Goal: Task Accomplishment & Management: Manage account settings

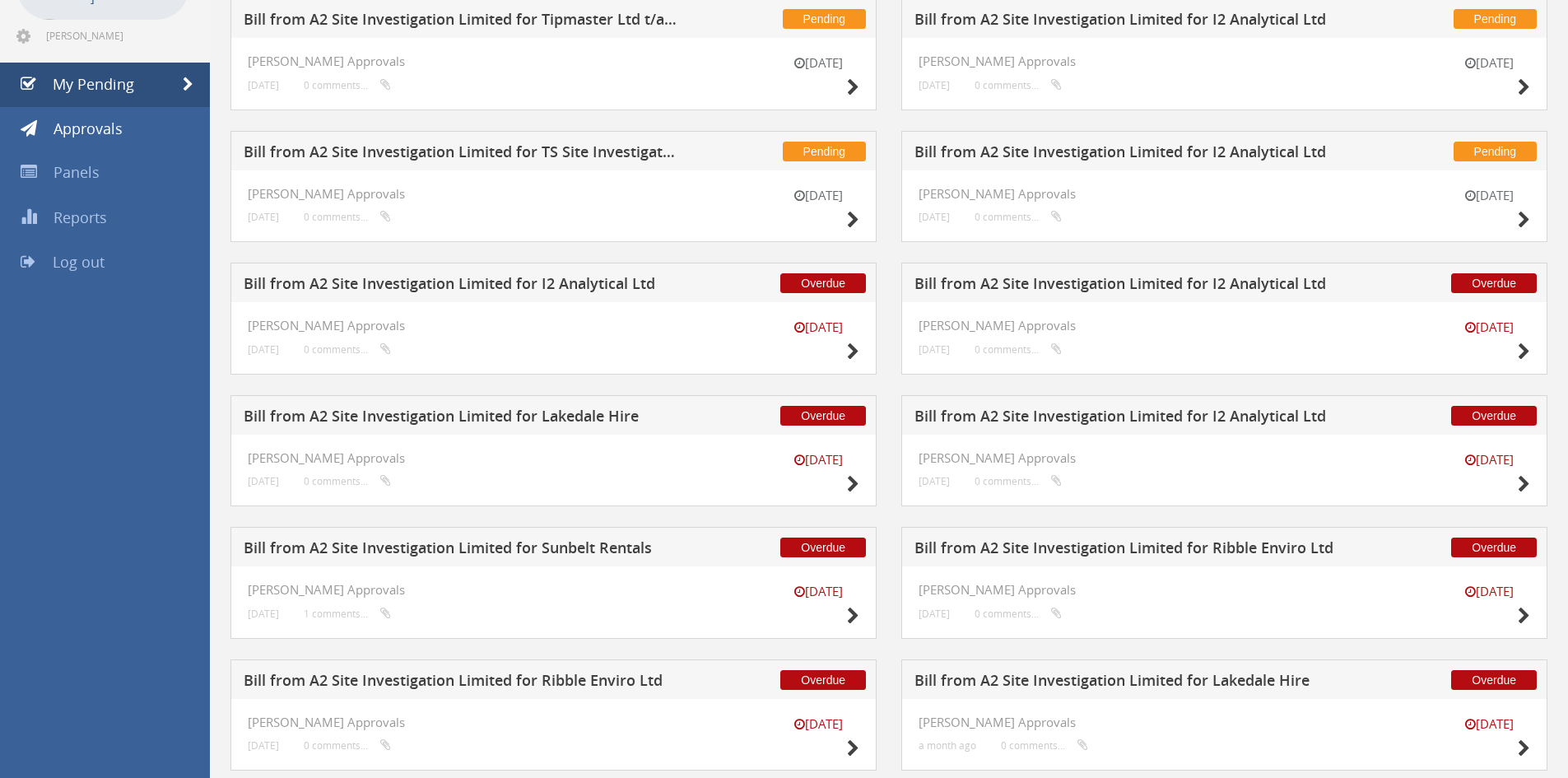
scroll to position [111, 0]
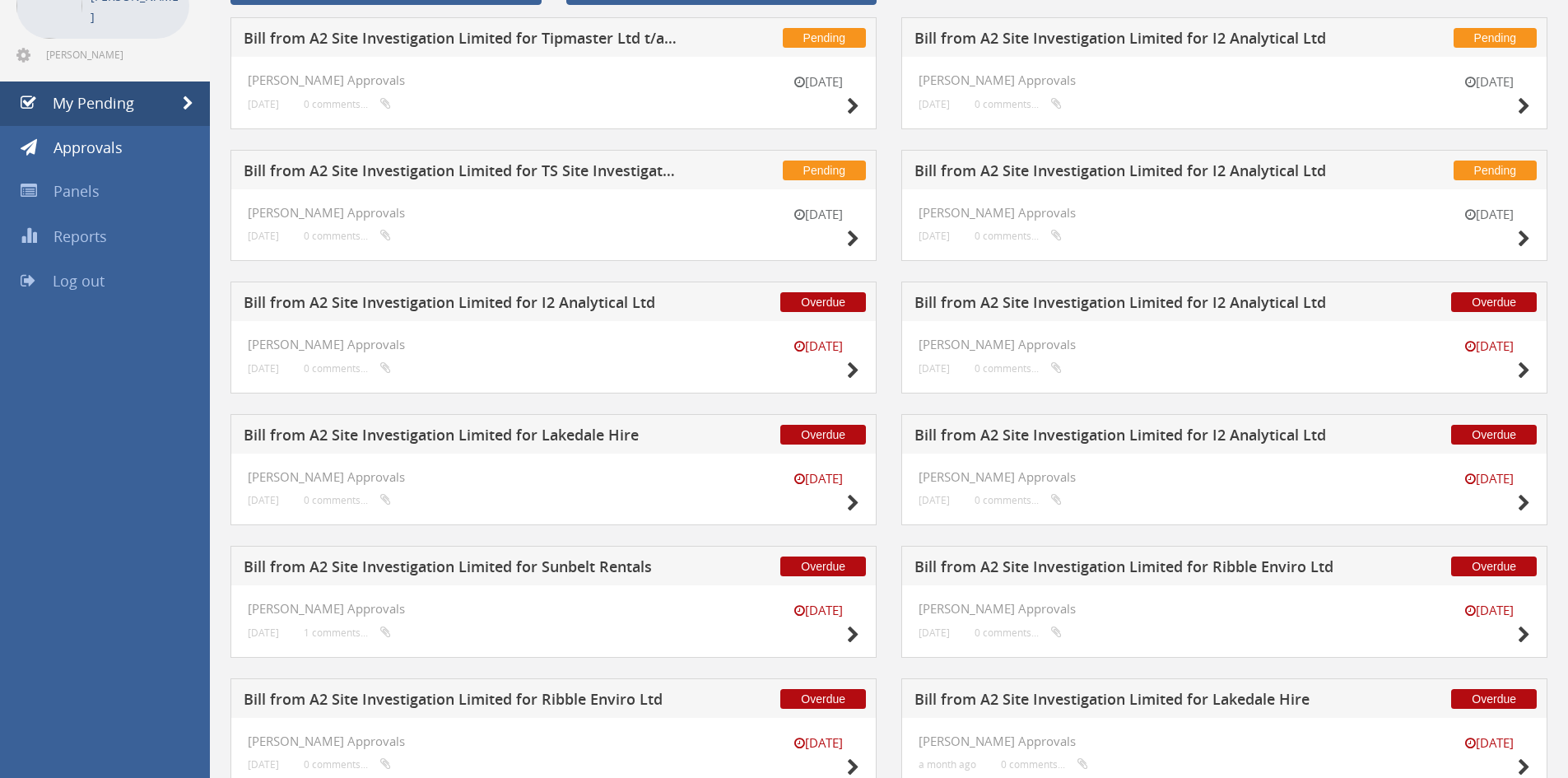
click at [1041, 431] on h5 "Bill from A2 Site Investigation Limited for I2 Analytical Ltd" at bounding box center [1131, 437] width 434 height 20
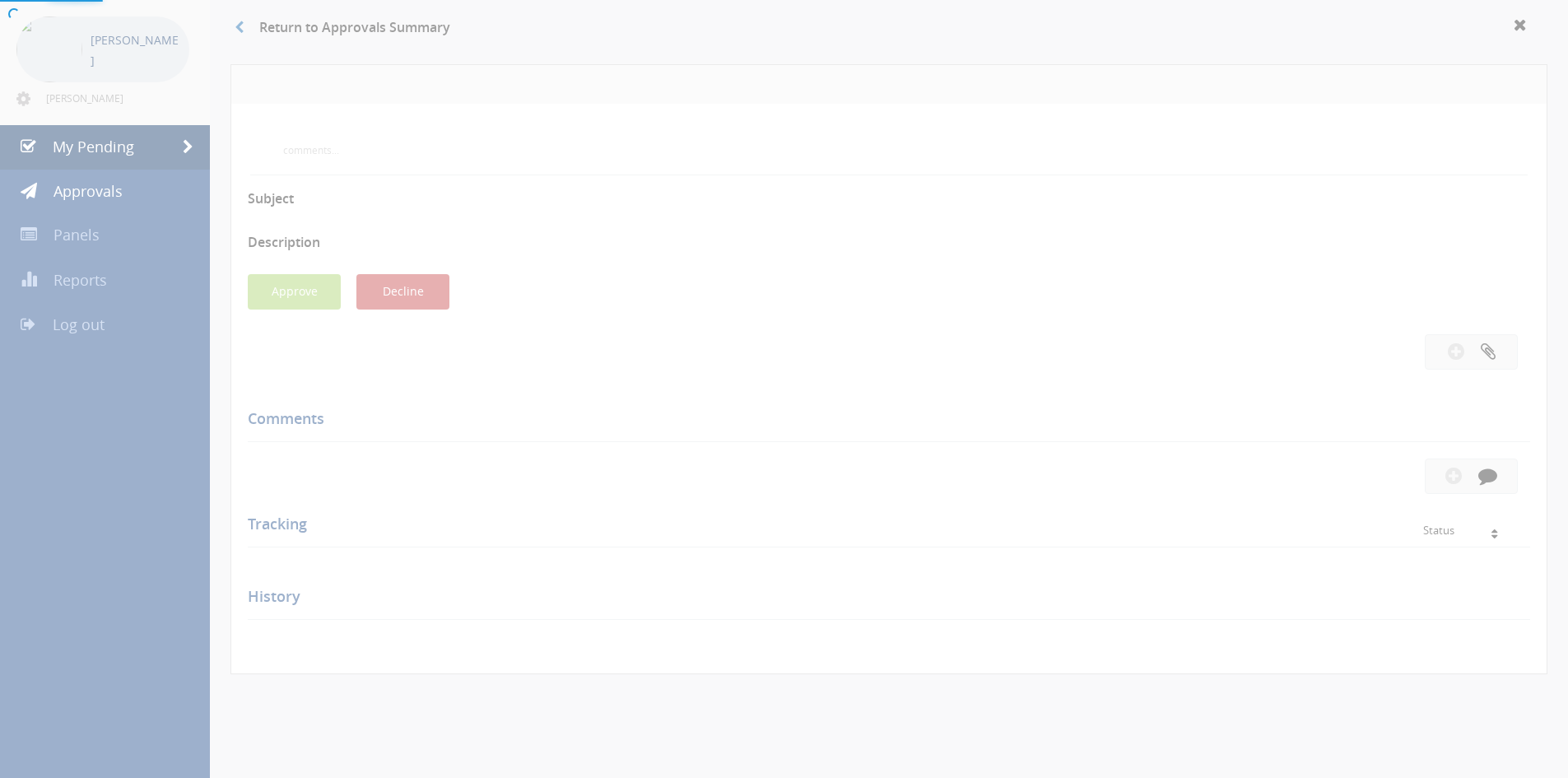
scroll to position [111, 0]
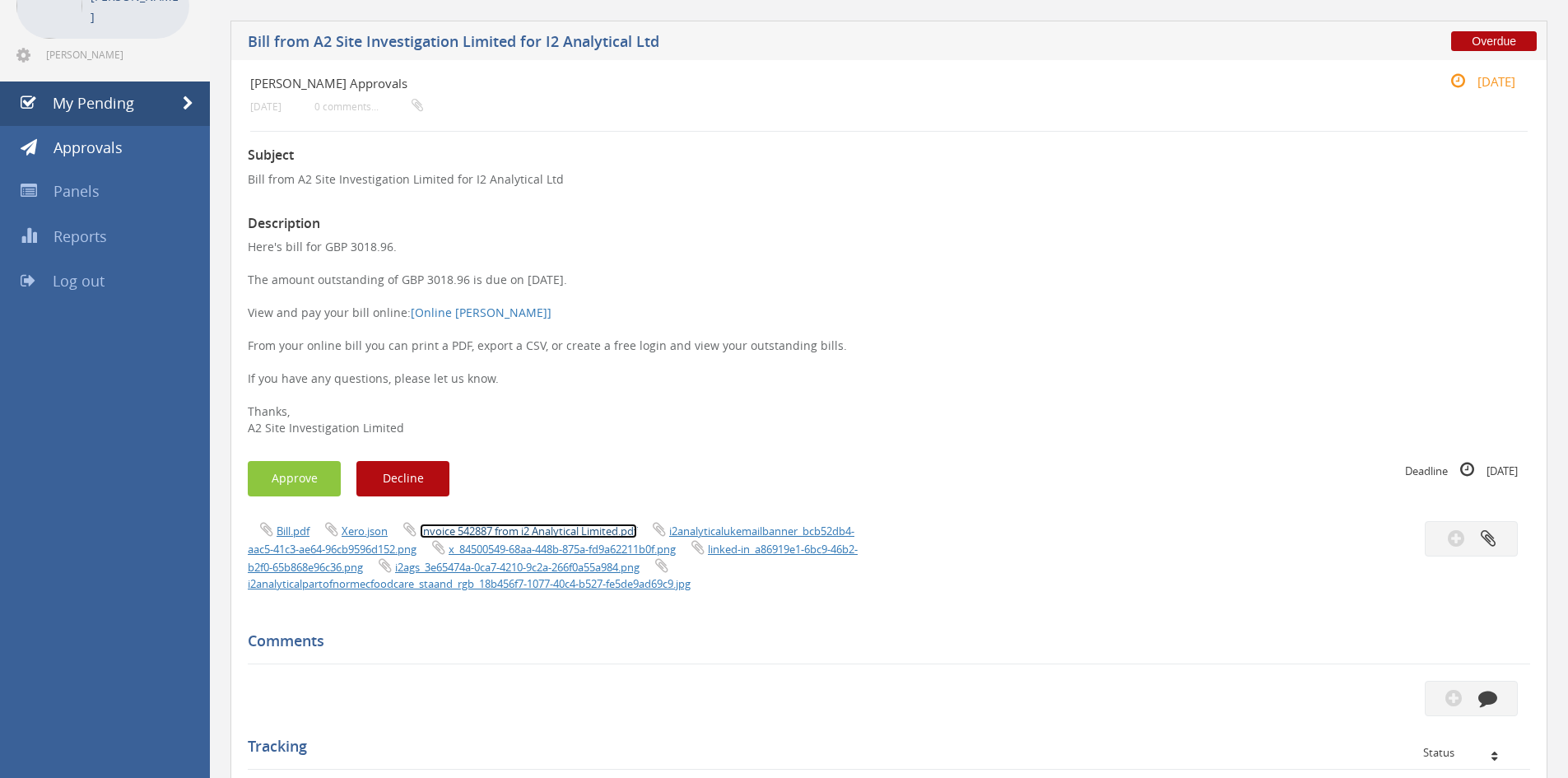
click at [559, 481] on link "Invoice 542887 from i2 Analytical Limited.pdf" at bounding box center [528, 530] width 217 height 14
click at [296, 480] on button "Approve" at bounding box center [294, 478] width 93 height 36
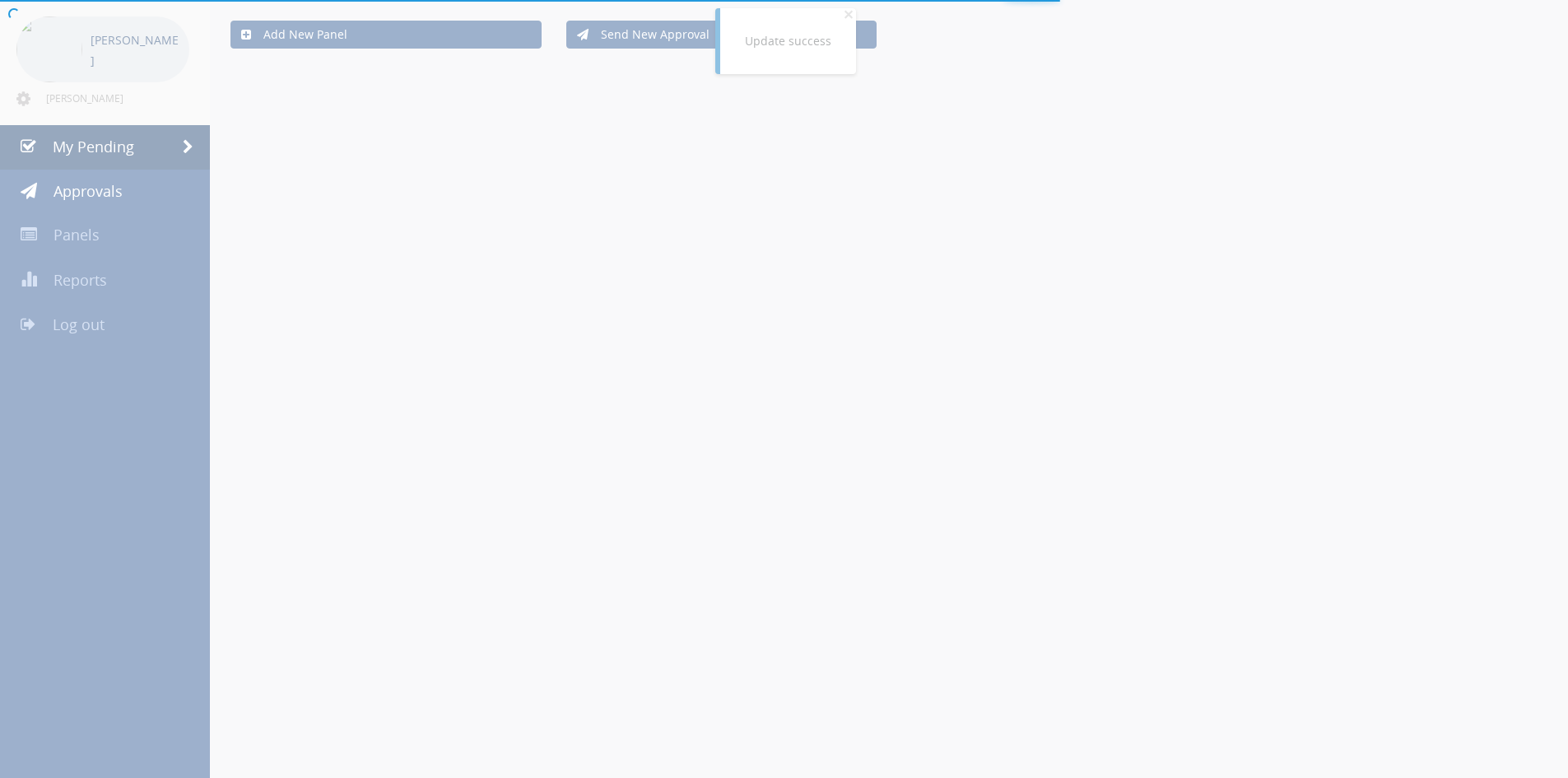
scroll to position [111, 0]
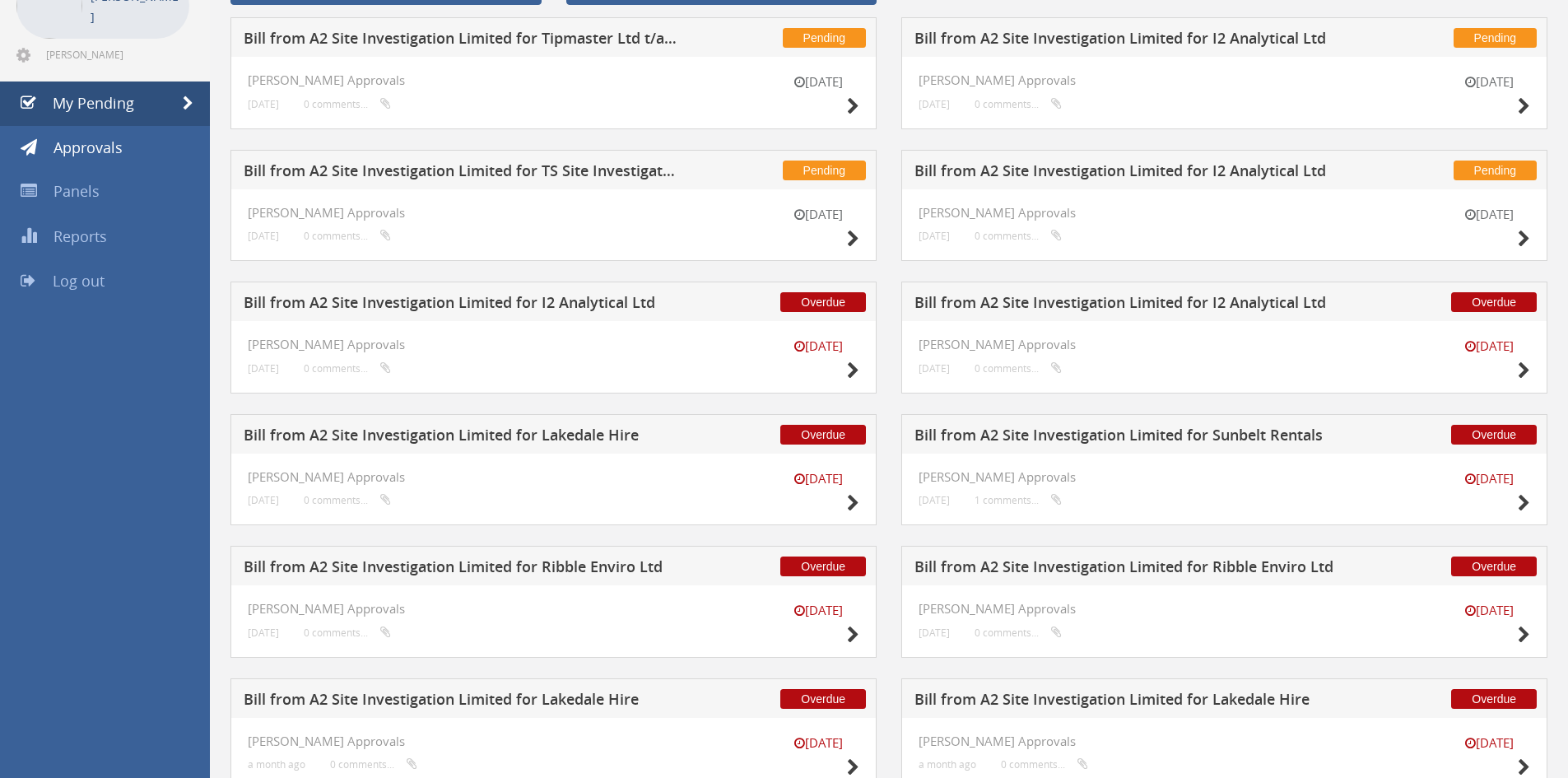
click at [1041, 300] on h5 "Bill from A2 Site Investigation Limited for I2 Analytical Ltd" at bounding box center [1131, 304] width 434 height 20
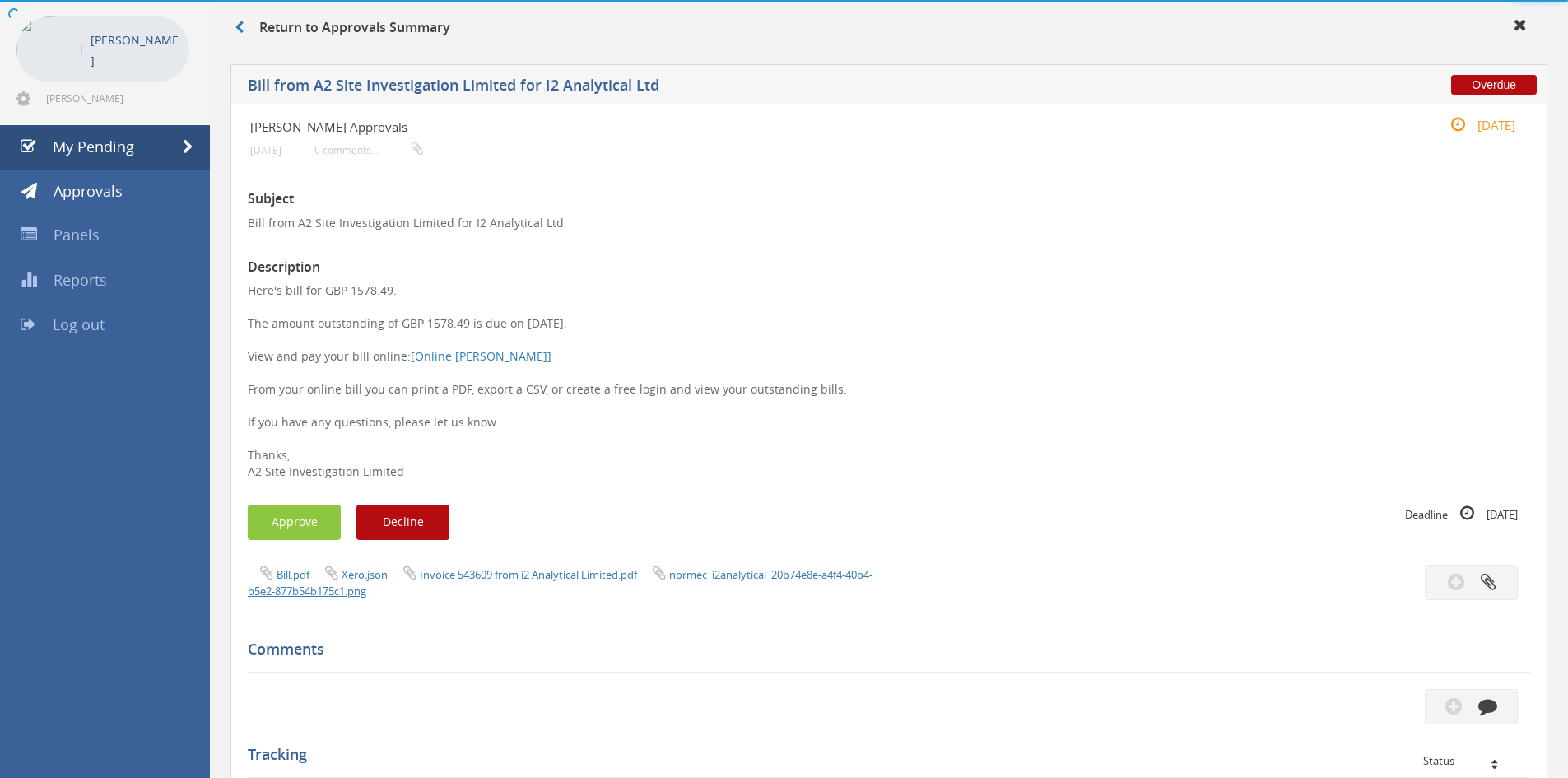
scroll to position [111, 0]
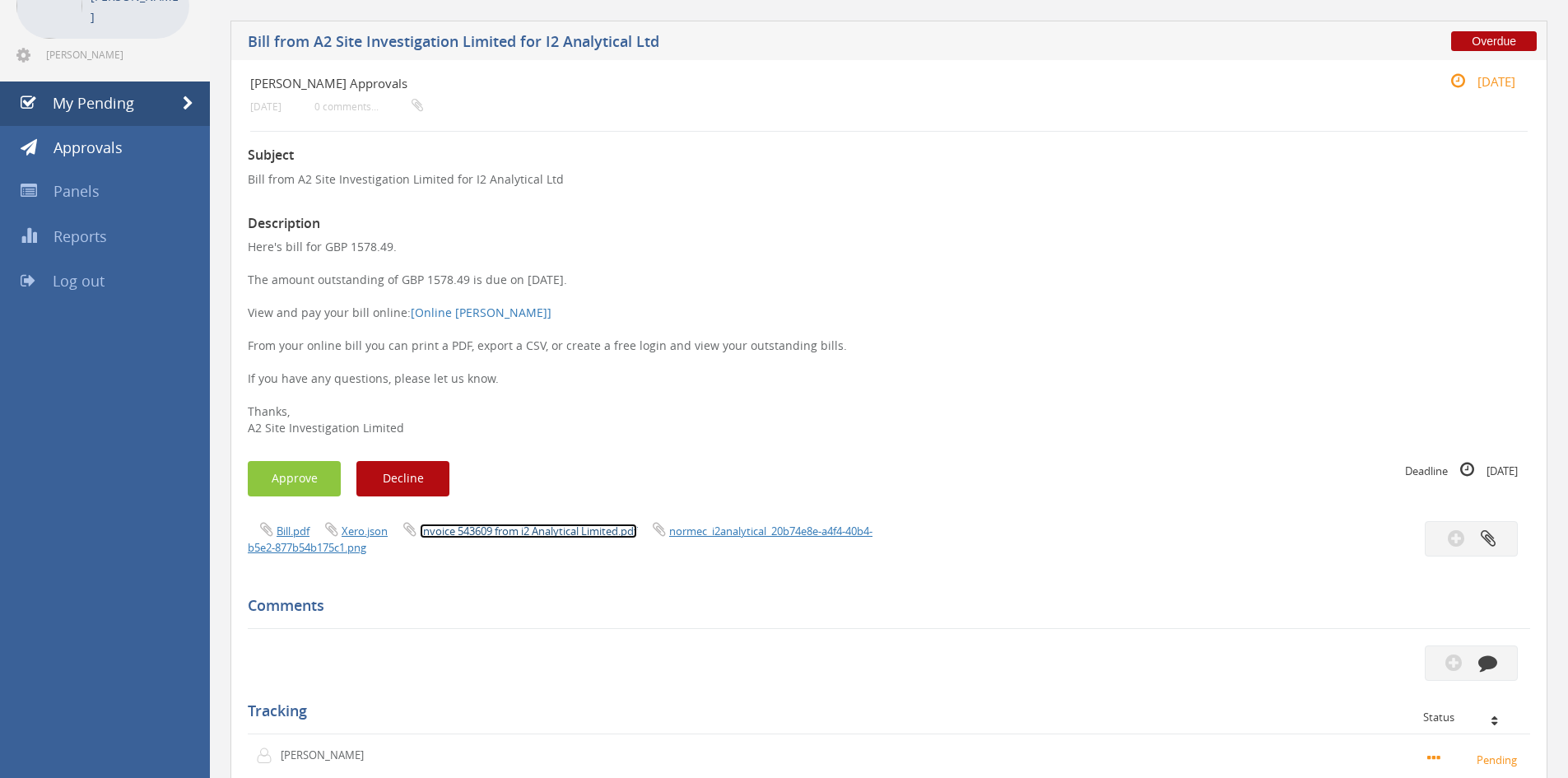
click at [513, 481] on link "Invoice 543609 from i2 Analytical Limited.pdf" at bounding box center [528, 530] width 217 height 14
click at [284, 476] on button "Approve" at bounding box center [294, 478] width 93 height 36
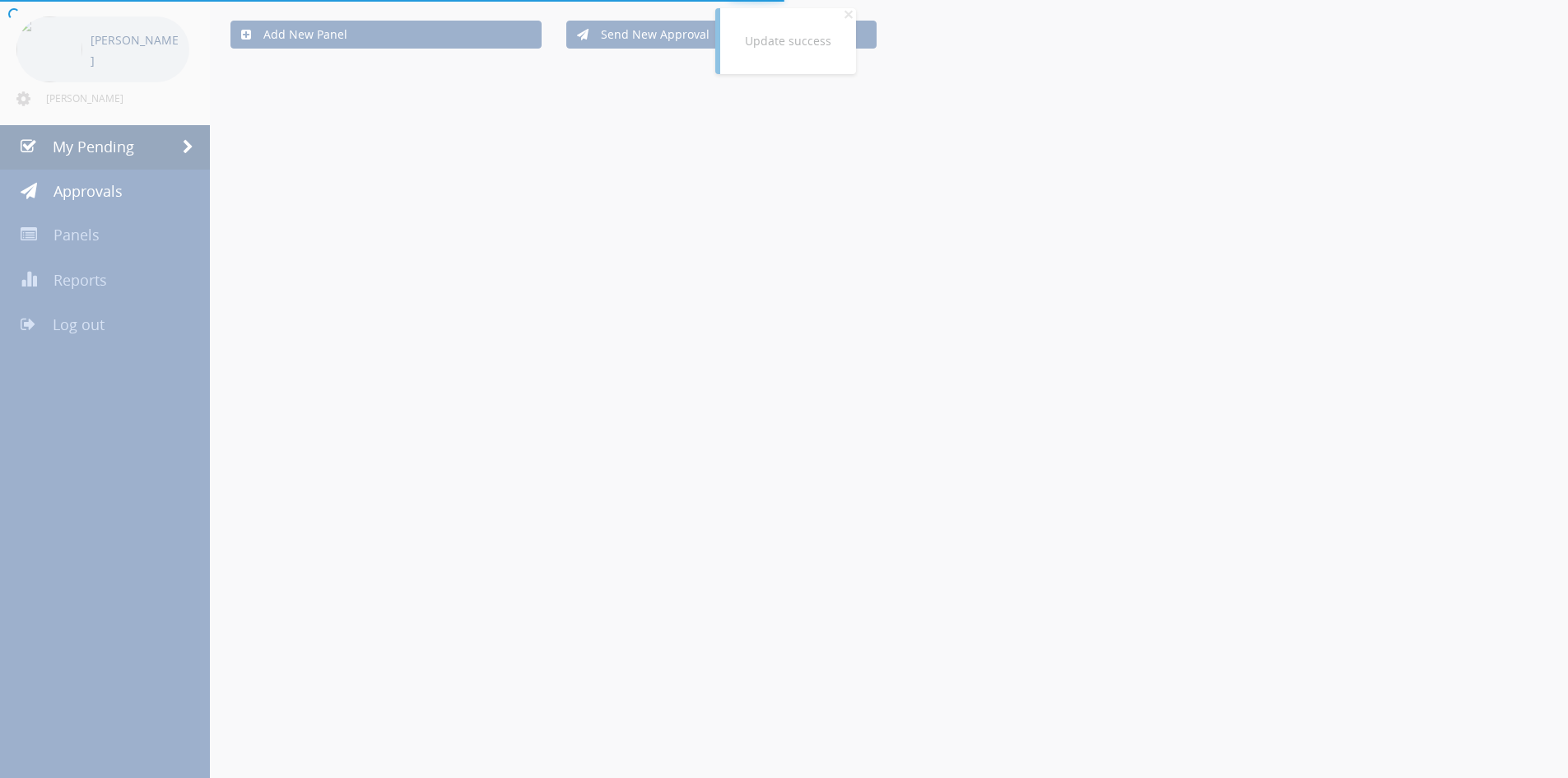
scroll to position [111, 0]
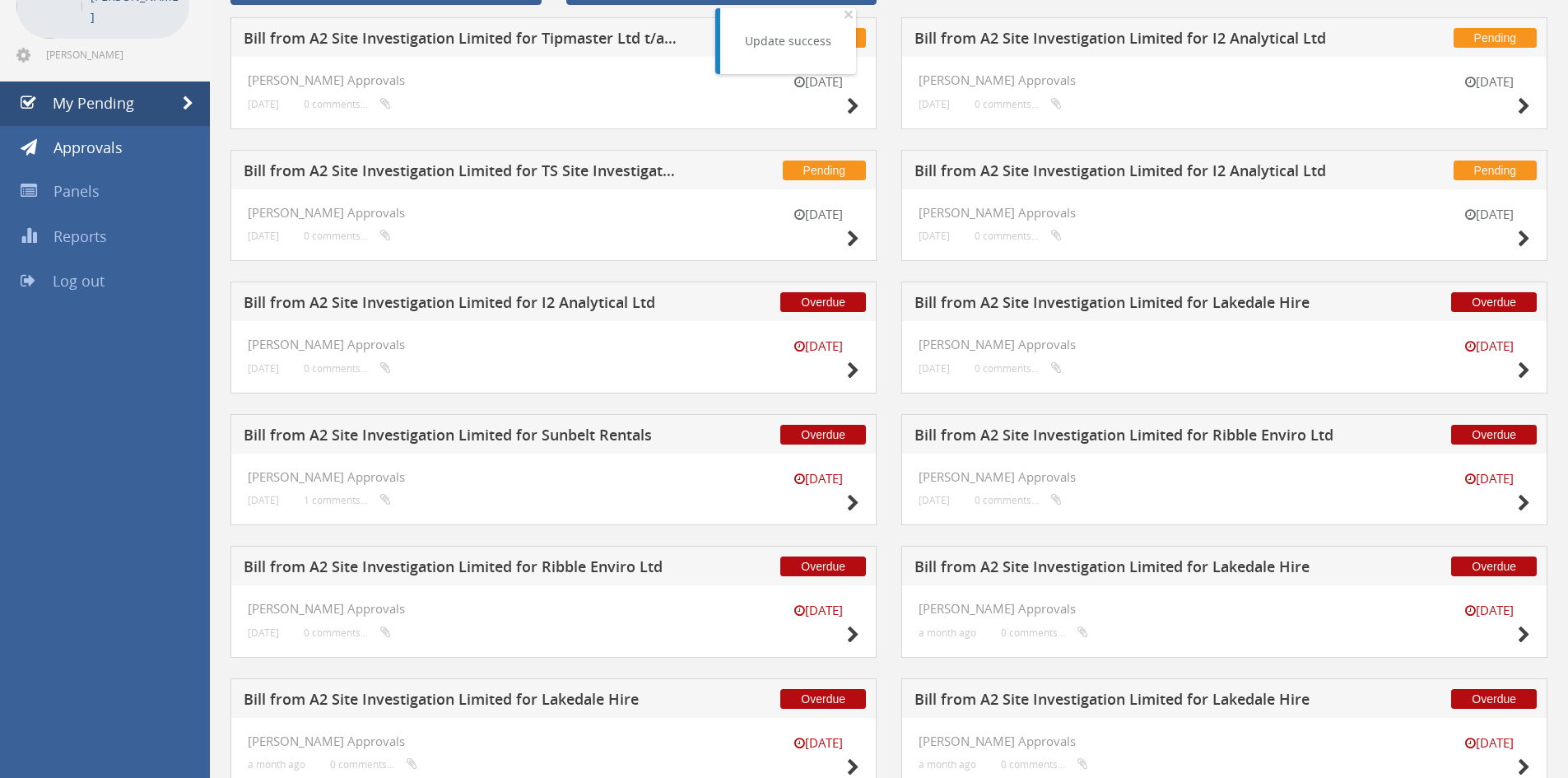
click at [576, 304] on h5 "Bill from A2 Site Investigation Limited for I2 Analytical Ltd" at bounding box center [460, 304] width 434 height 20
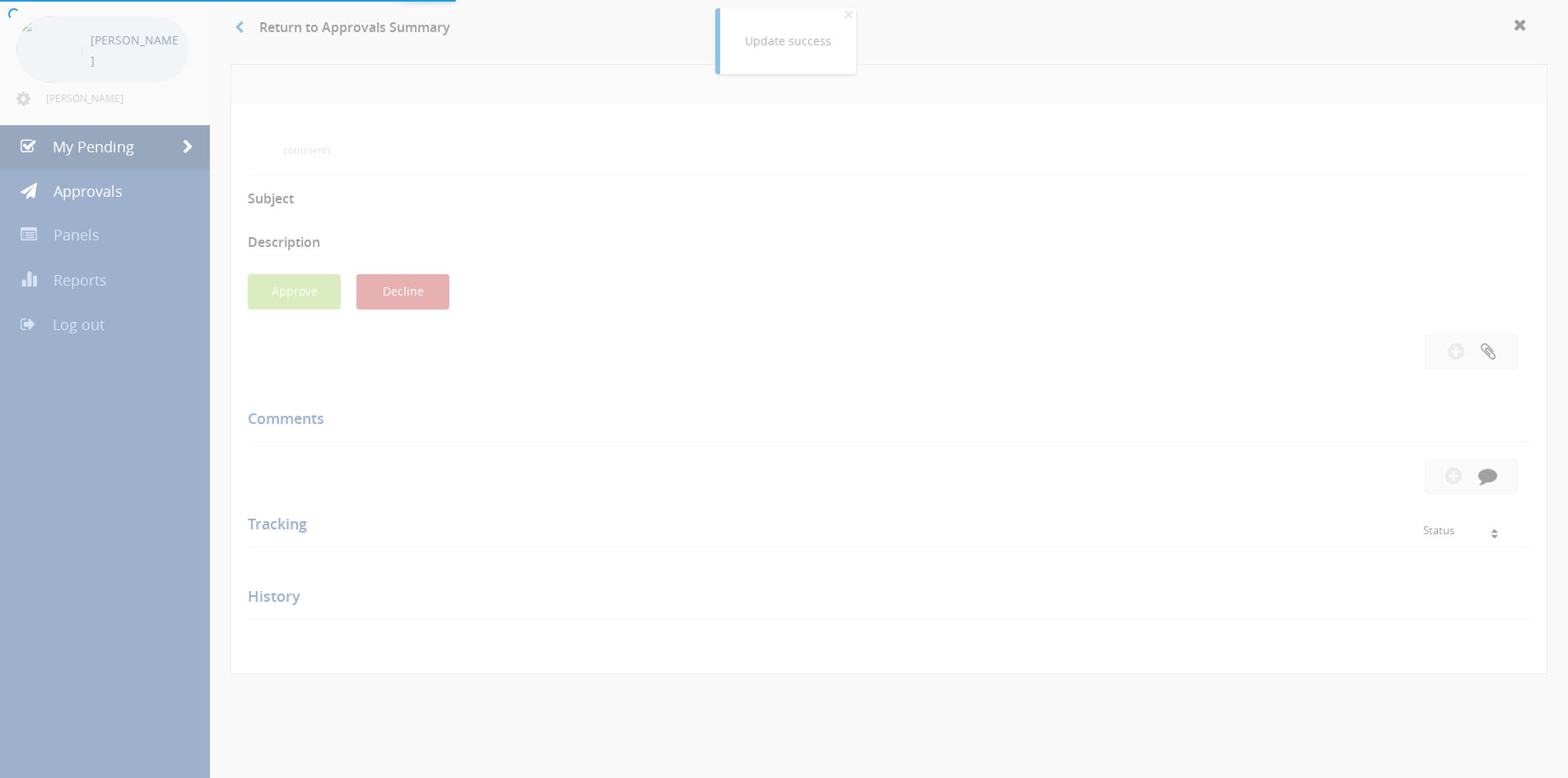
scroll to position [111, 0]
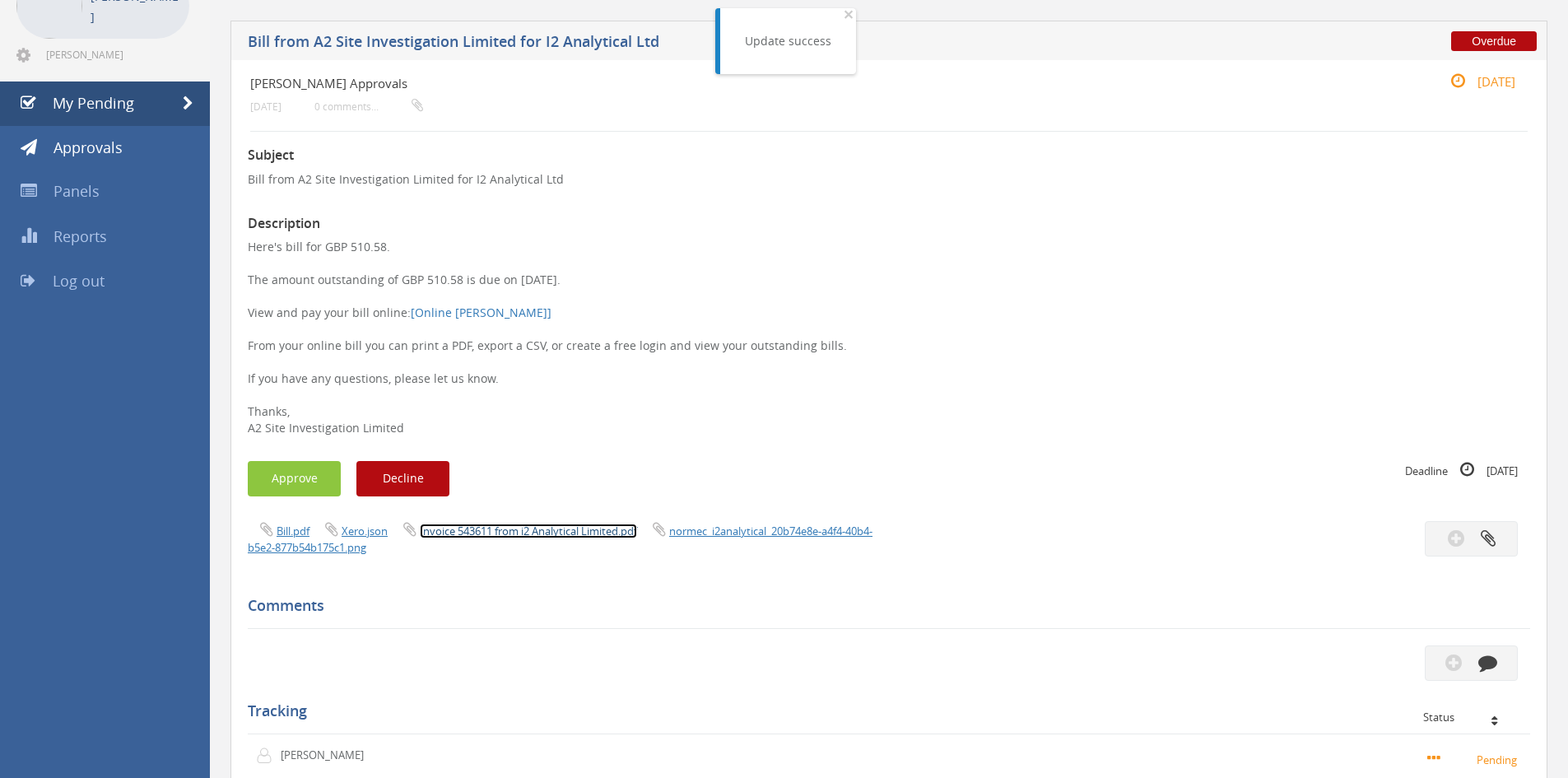
click at [556, 481] on link "Invoice 543611 from i2 Analytical Limited.pdf" at bounding box center [528, 530] width 217 height 14
click at [87, 92] on link "My Pending" at bounding box center [105, 104] width 210 height 44
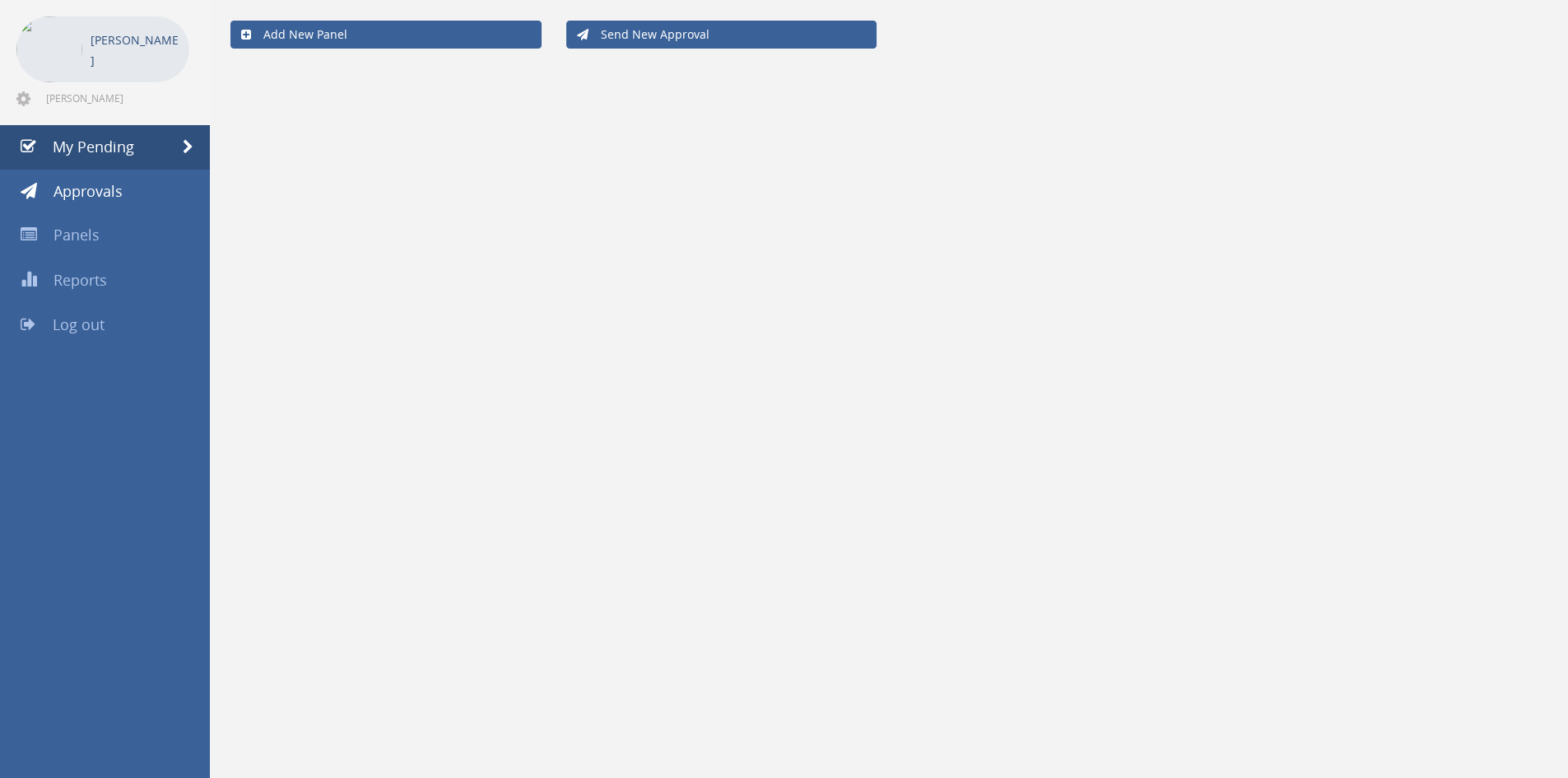
scroll to position [66, 0]
